Goal: Communication & Community: Connect with others

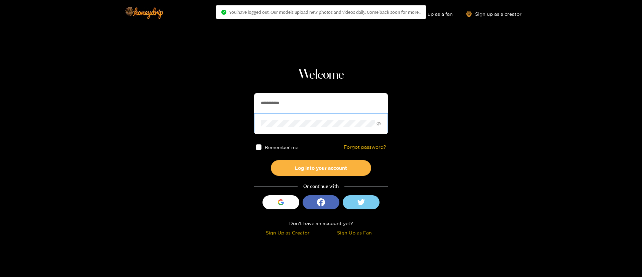
click at [286, 114] on span at bounding box center [321, 123] width 134 height 21
click at [286, 99] on input "**********" at bounding box center [321, 103] width 134 height 20
type input "*********"
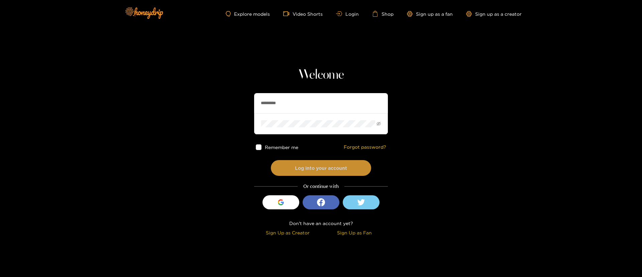
click at [329, 172] on button "Log into your account" at bounding box center [321, 168] width 100 height 16
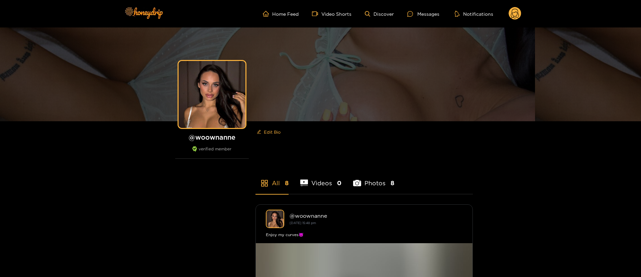
click at [517, 12] on circle at bounding box center [515, 13] width 13 height 13
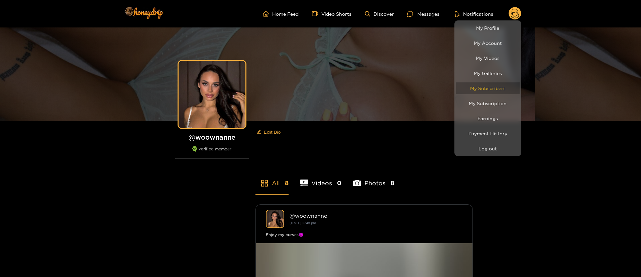
click at [498, 83] on link "My Subscribers" at bounding box center [488, 88] width 64 height 12
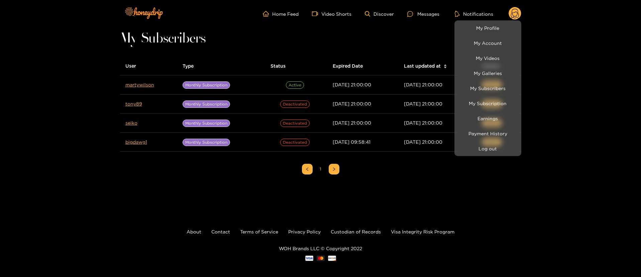
click at [423, 11] on div at bounding box center [320, 138] width 641 height 277
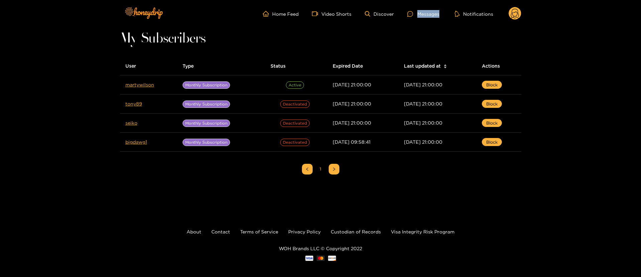
click at [423, 11] on div "Messages" at bounding box center [423, 14] width 32 height 8
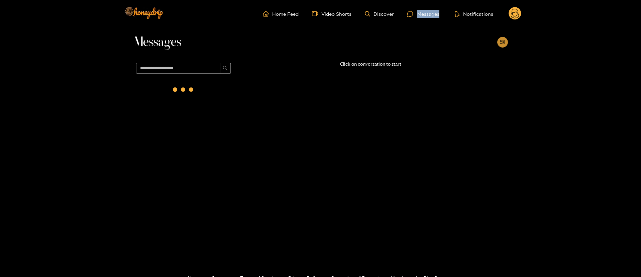
click at [501, 39] on button "button" at bounding box center [502, 42] width 11 height 11
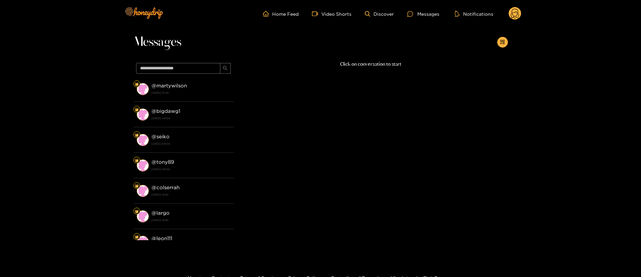
click at [513, 18] on circle at bounding box center [515, 13] width 13 height 13
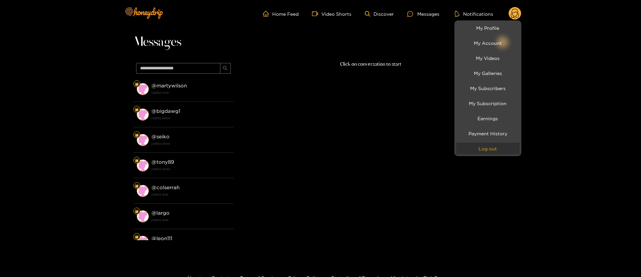
click at [486, 151] on button "Log out" at bounding box center [488, 148] width 64 height 12
